Goal: Find specific page/section: Find specific page/section

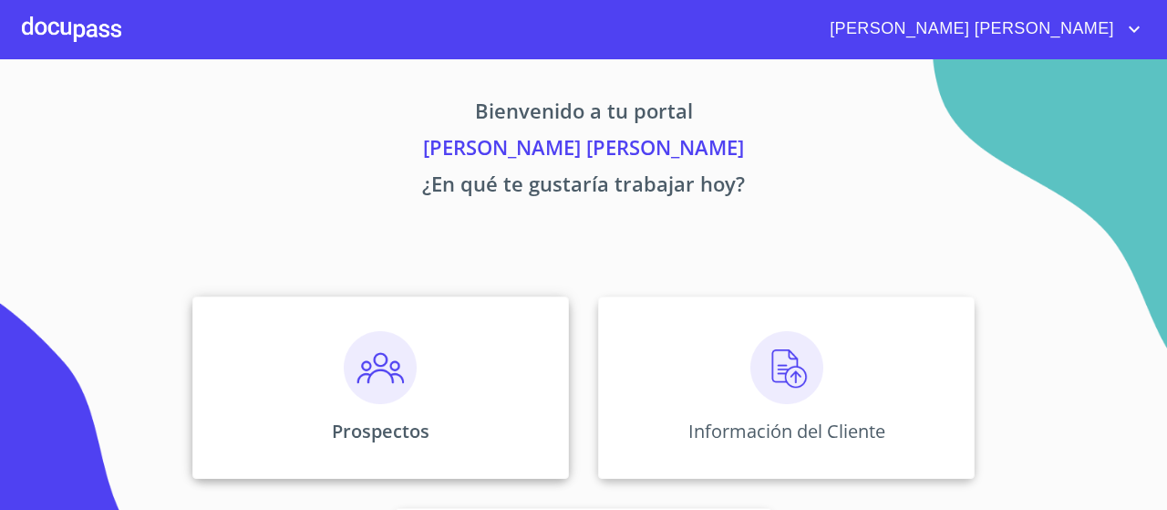
click at [358, 347] on img at bounding box center [380, 367] width 73 height 73
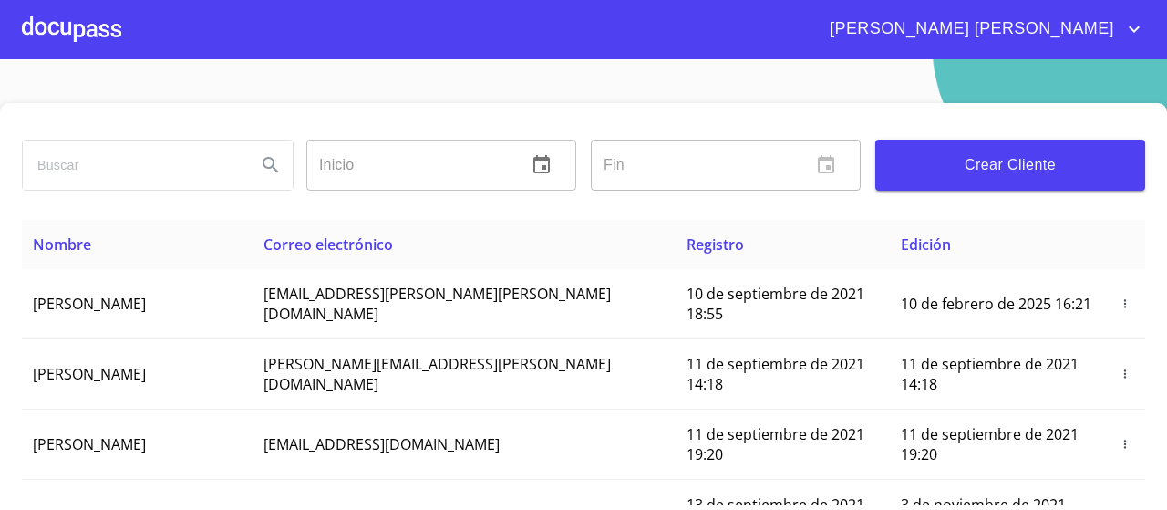
click at [207, 164] on input "search" at bounding box center [132, 164] width 219 height 49
type input "[PERSON_NAME]"
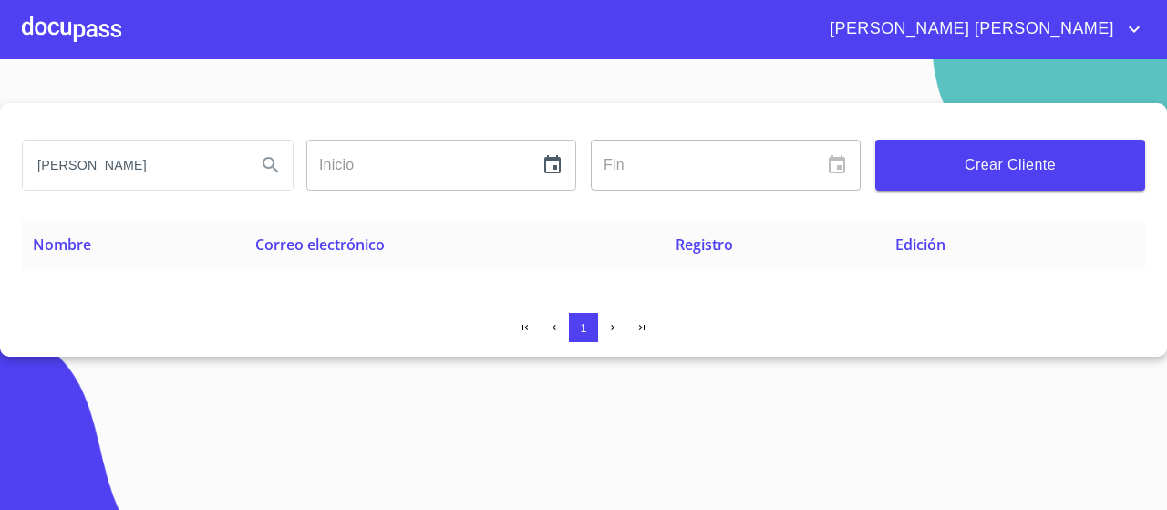
click at [46, 26] on div at bounding box center [71, 29] width 99 height 58
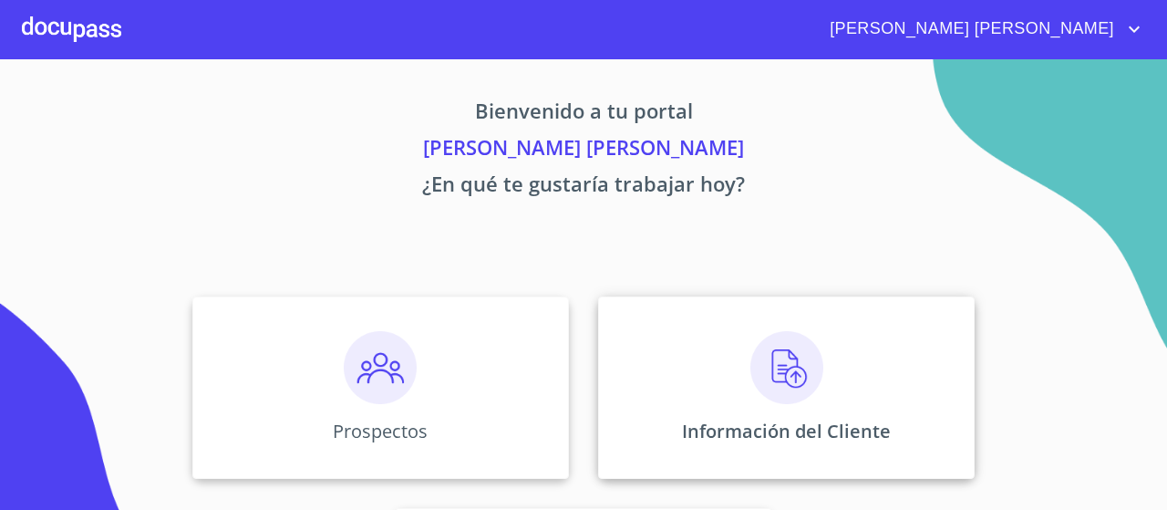
click at [770, 316] on div "Información del Cliente" at bounding box center [786, 387] width 377 height 182
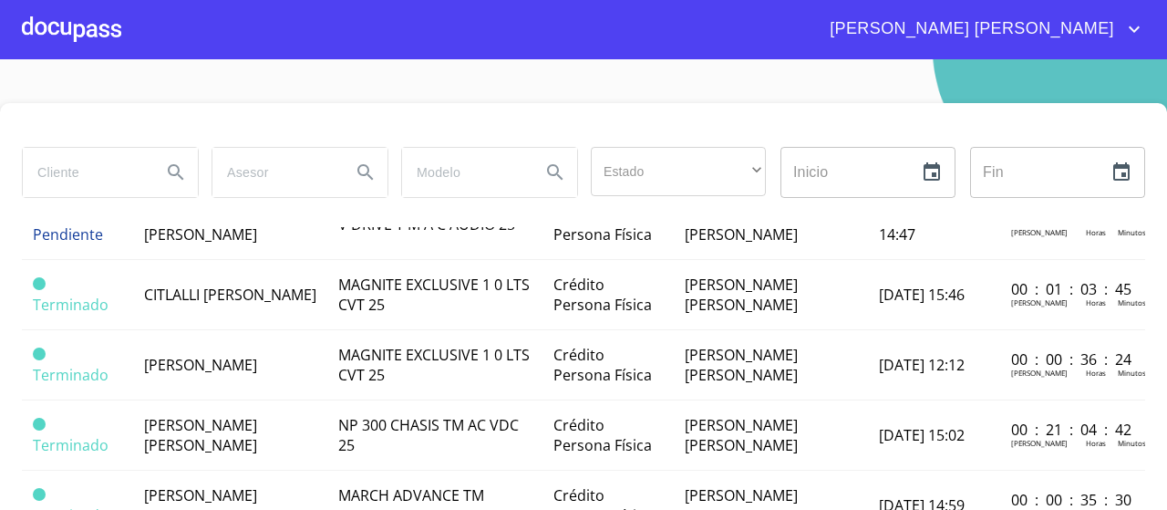
scroll to position [226, 0]
